Goal: Transaction & Acquisition: Purchase product/service

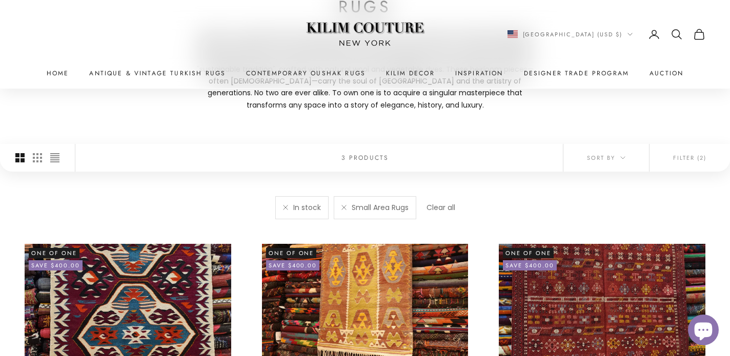
click at [435, 204] on span "Clear all" at bounding box center [440, 207] width 29 height 10
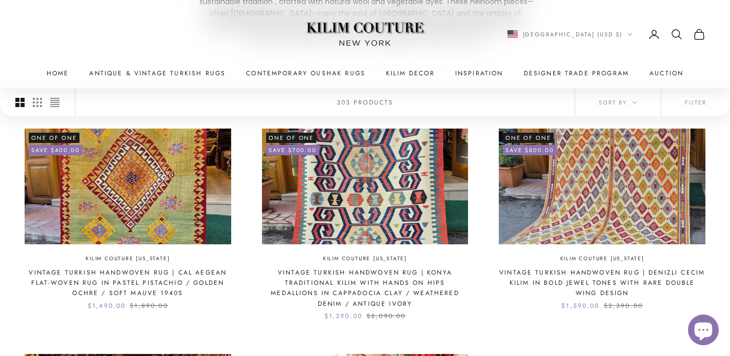
scroll to position [251, 0]
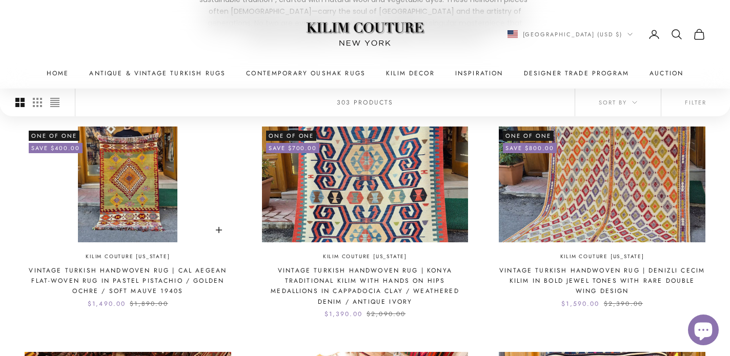
click at [142, 158] on img at bounding box center [128, 185] width 206 height 116
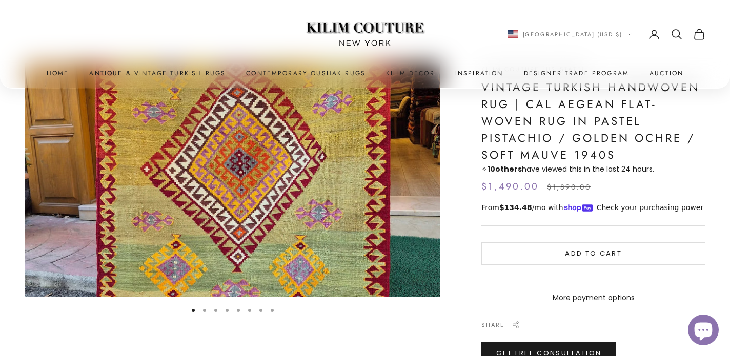
scroll to position [85, 0]
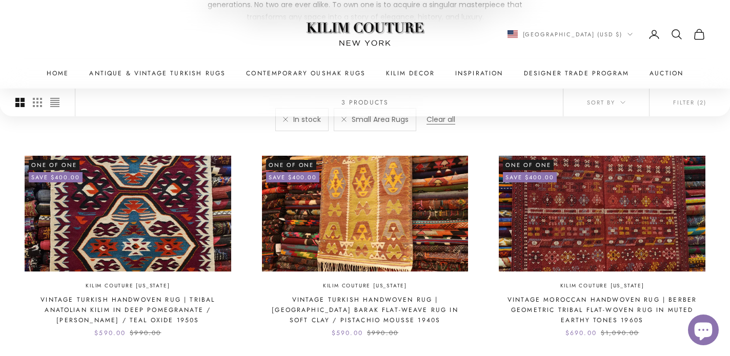
scroll to position [282, 0]
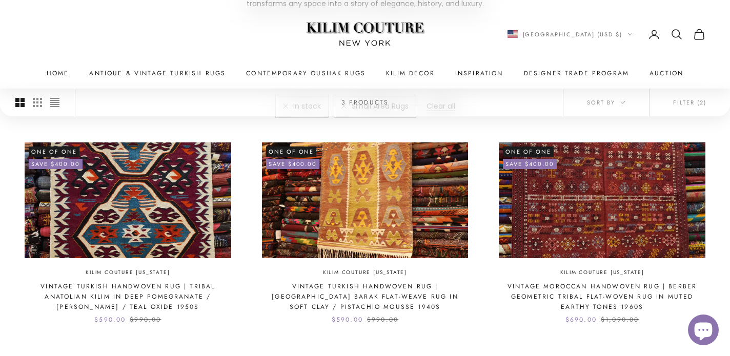
click at [217, 66] on x-header "Kilim Couture New York Navigation menu Home Antique & Vintage Turkish Rugs Cont…" at bounding box center [365, 44] width 730 height 88
click at [217, 71] on link "Antique & Vintage Turkish Rugs" at bounding box center [157, 73] width 136 height 10
